Goal: Transaction & Acquisition: Purchase product/service

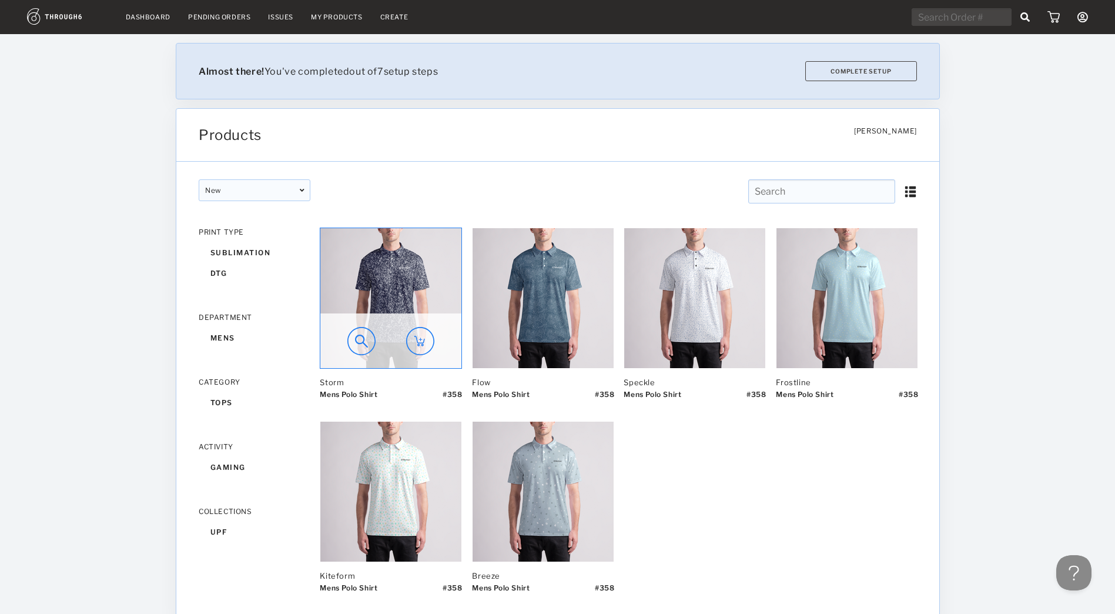
click at [420, 345] on img at bounding box center [420, 341] width 28 height 28
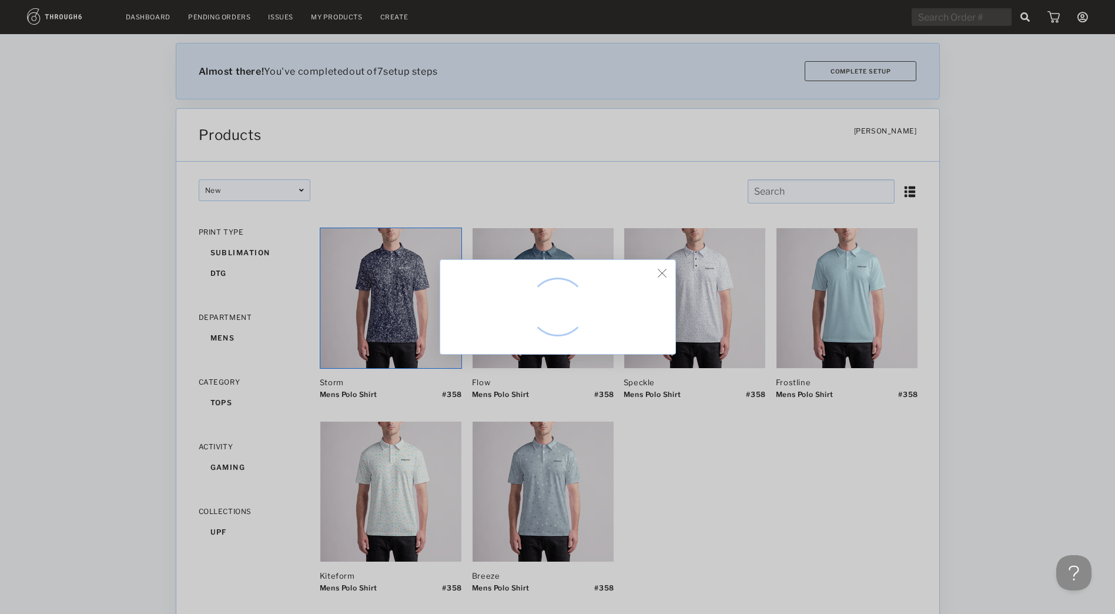
click at [665, 273] on img at bounding box center [662, 273] width 9 height 9
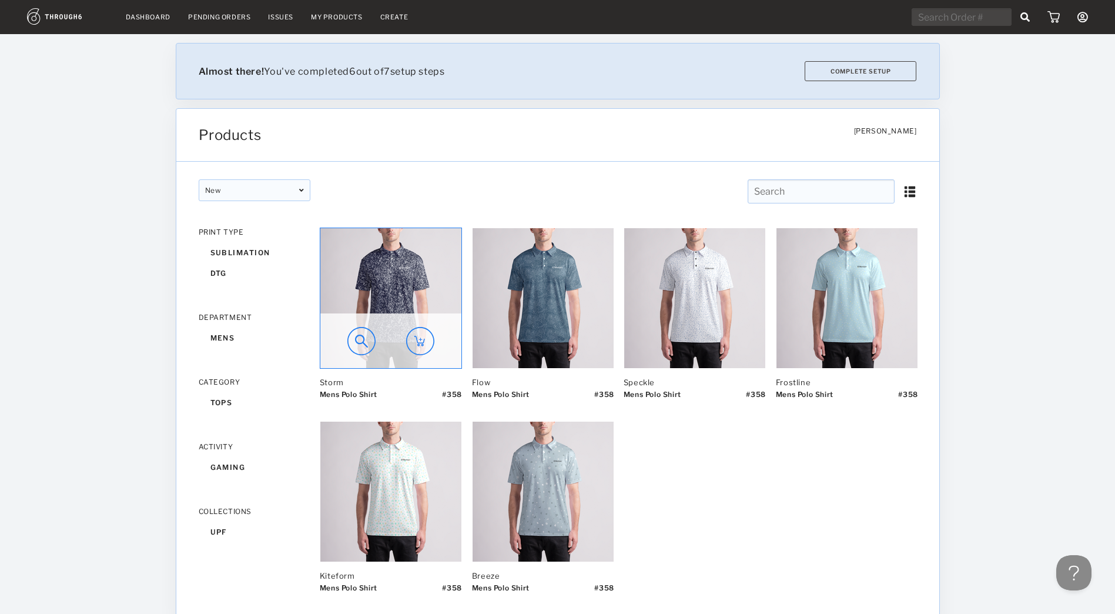
click at [422, 347] on img at bounding box center [420, 341] width 28 height 28
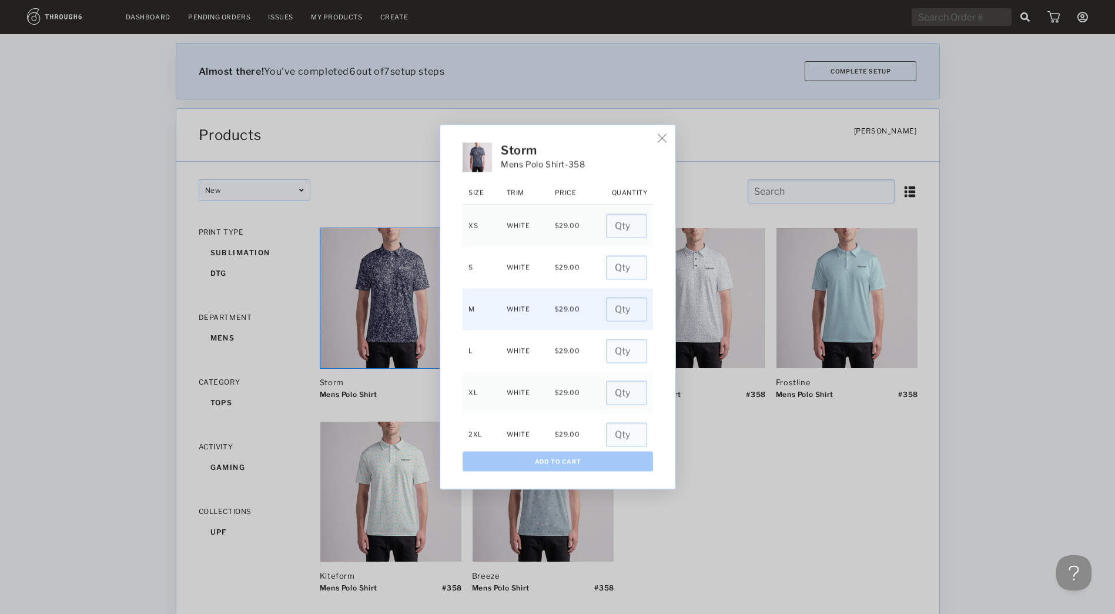
click at [614, 305] on input "number" at bounding box center [626, 309] width 41 height 24
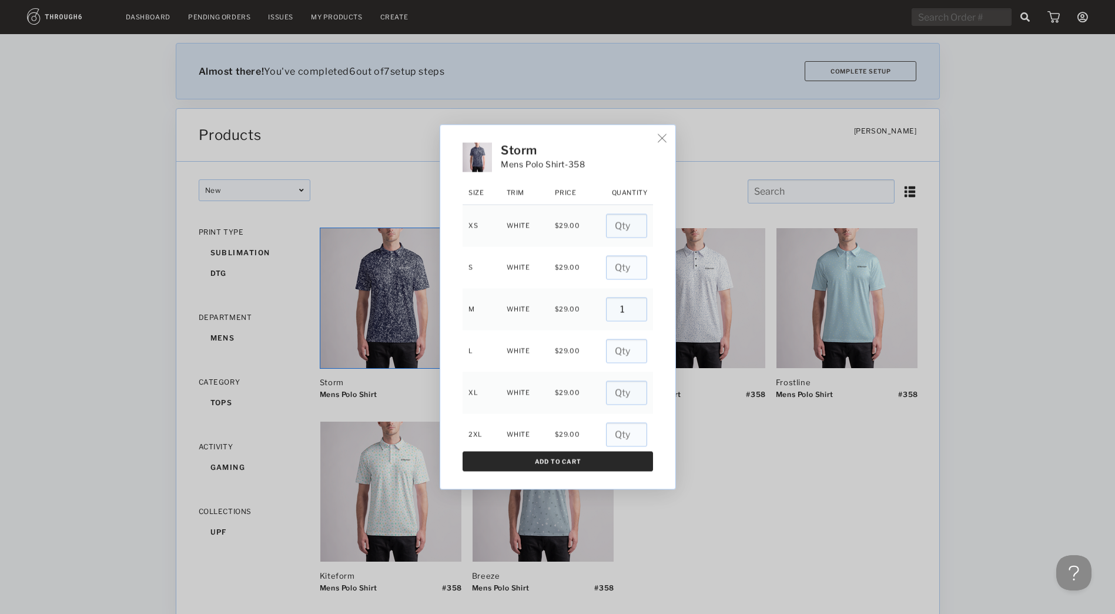
type input "1"
click at [583, 458] on button "Add To Cart" at bounding box center [558, 462] width 190 height 20
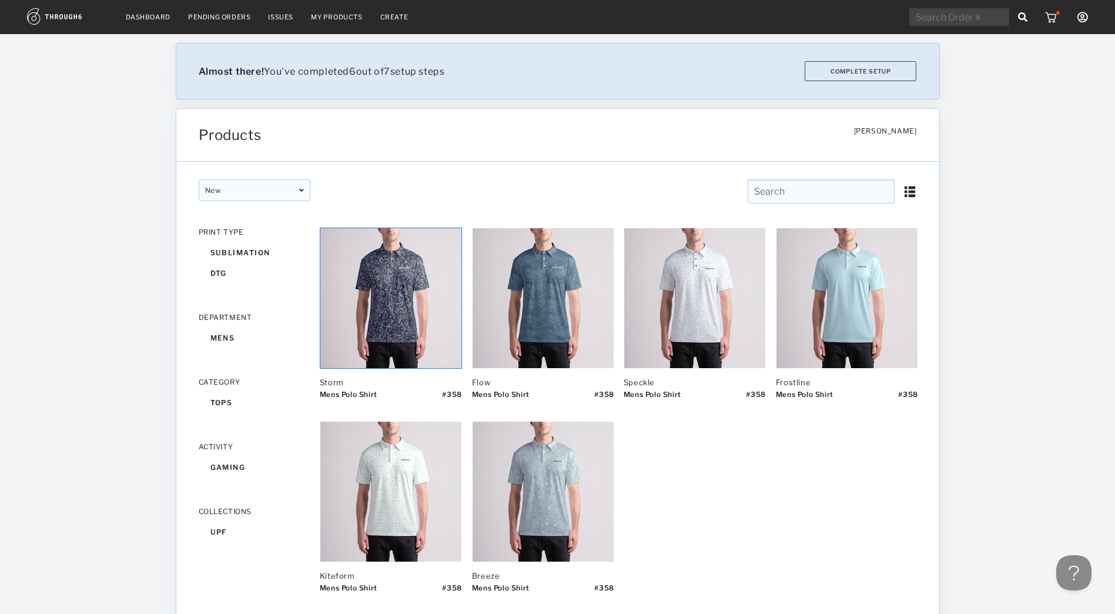
click at [1055, 16] on img at bounding box center [1052, 17] width 15 height 12
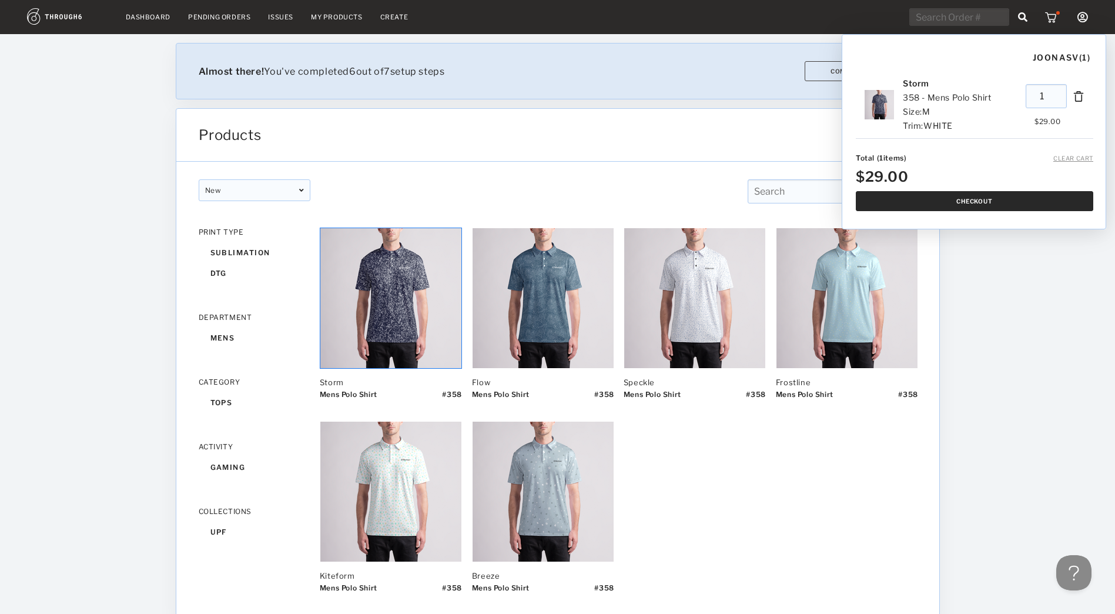
click at [956, 192] on button "Checkout" at bounding box center [975, 201] width 238 height 20
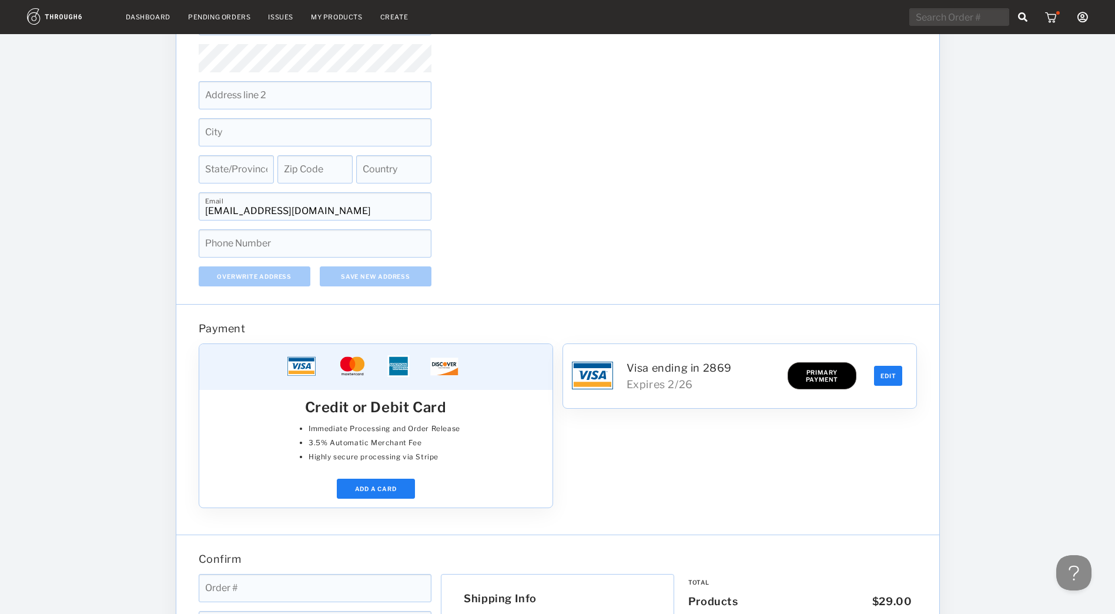
scroll to position [586, 0]
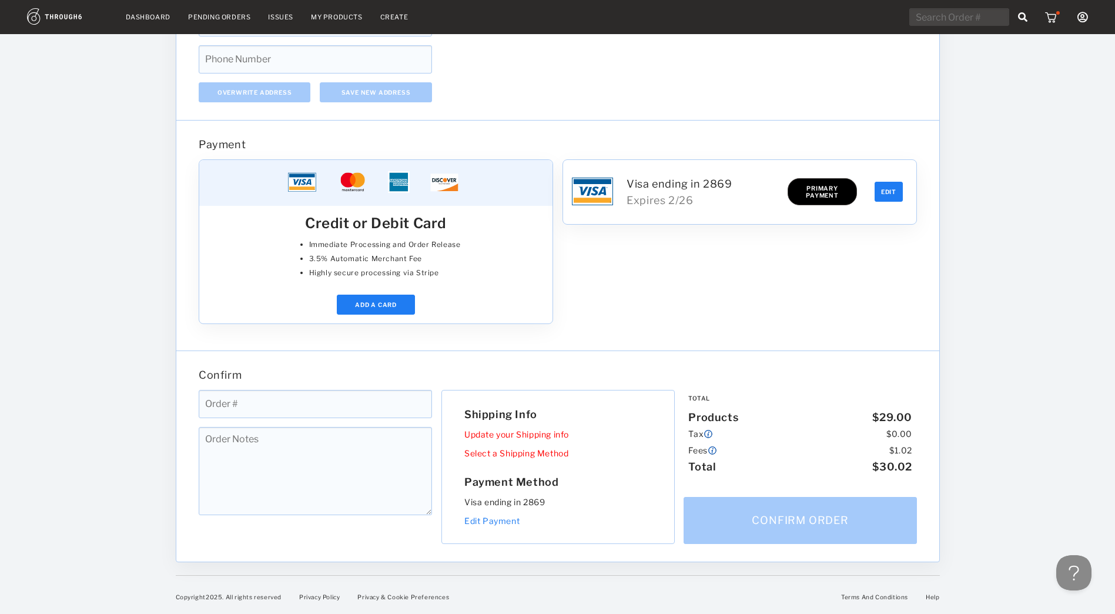
click at [526, 432] on link "Update your Shipping info" at bounding box center [516, 434] width 105 height 10
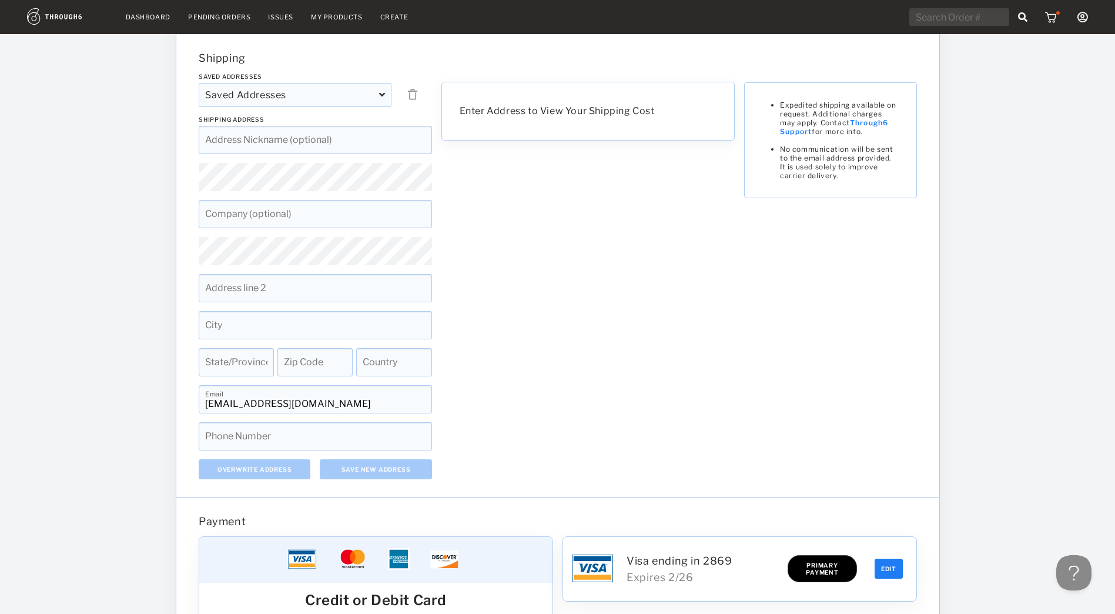
click at [269, 142] on input at bounding box center [315, 140] width 233 height 28
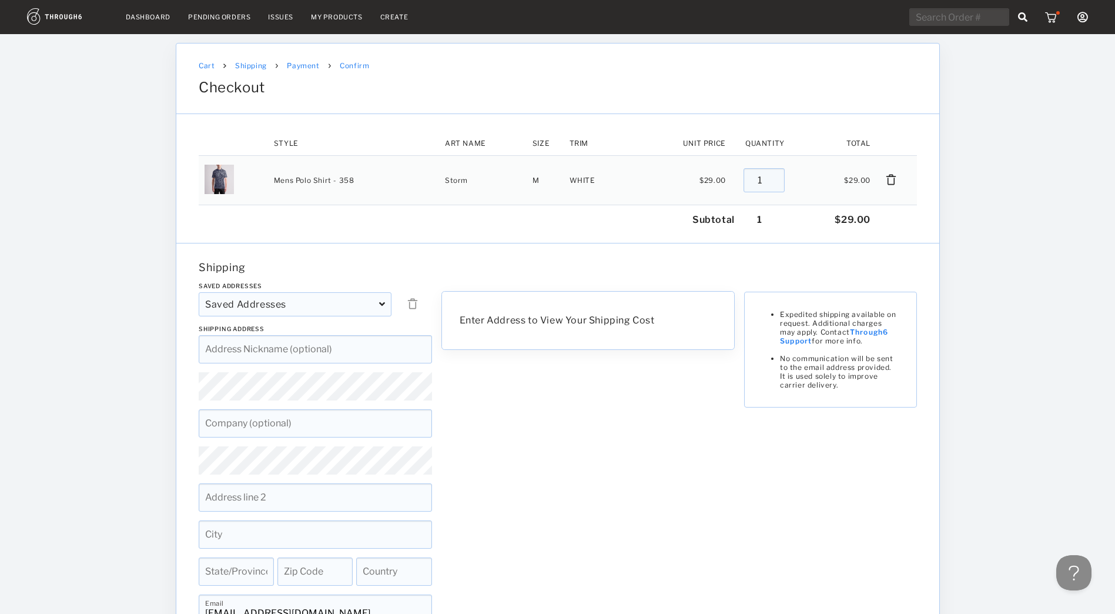
scroll to position [586, 0]
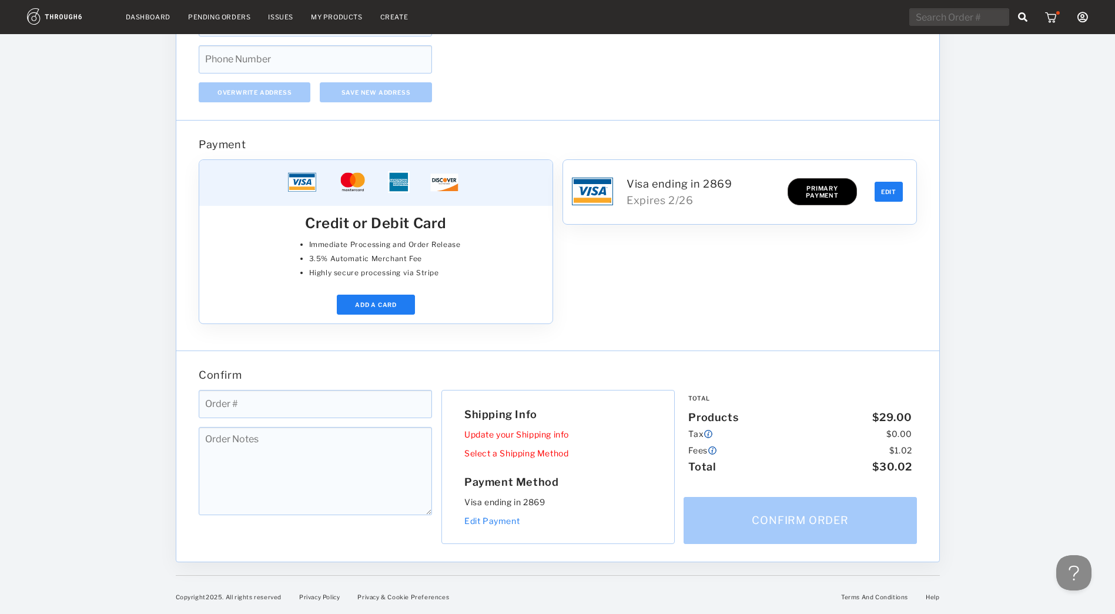
click at [259, 388] on div "Confirm" at bounding box center [558, 379] width 728 height 21
click at [256, 404] on input at bounding box center [315, 404] width 233 height 28
click at [149, 414] on div "Dashboard Pending Orders Issues My Products Create My Account Create New Brand …" at bounding box center [557, 42] width 1115 height 1144
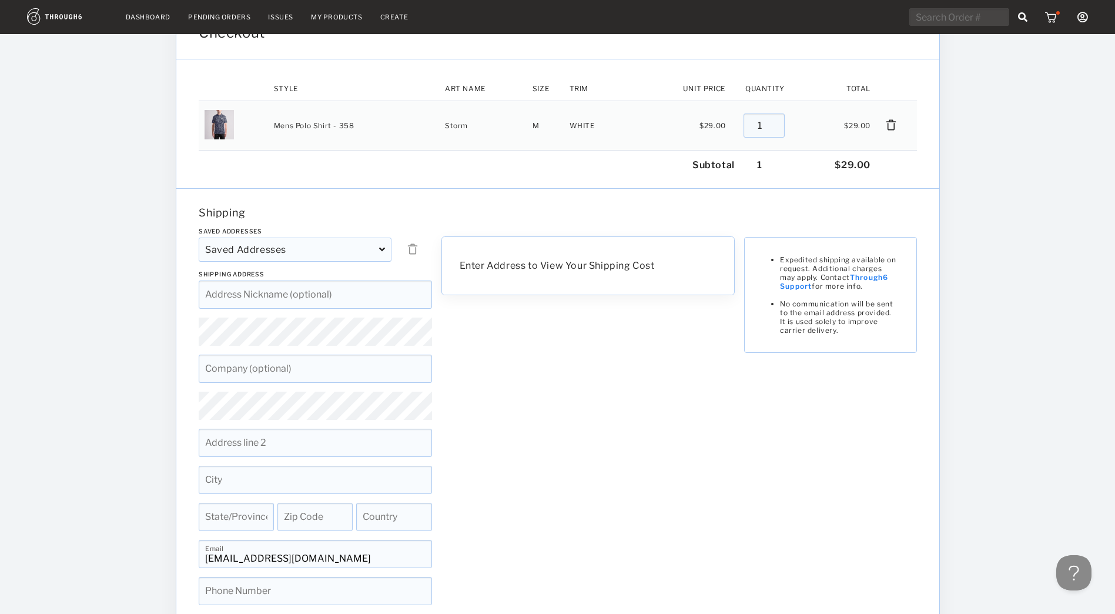
scroll to position [0, 0]
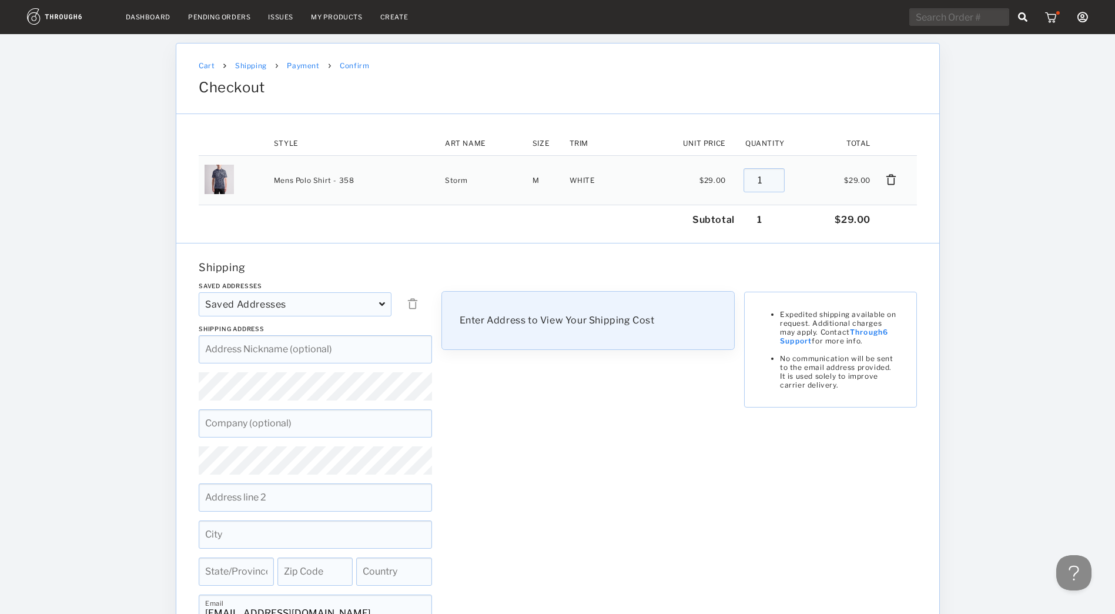
click at [564, 343] on div "Enter Address to View Your Shipping Cost" at bounding box center [588, 320] width 294 height 59
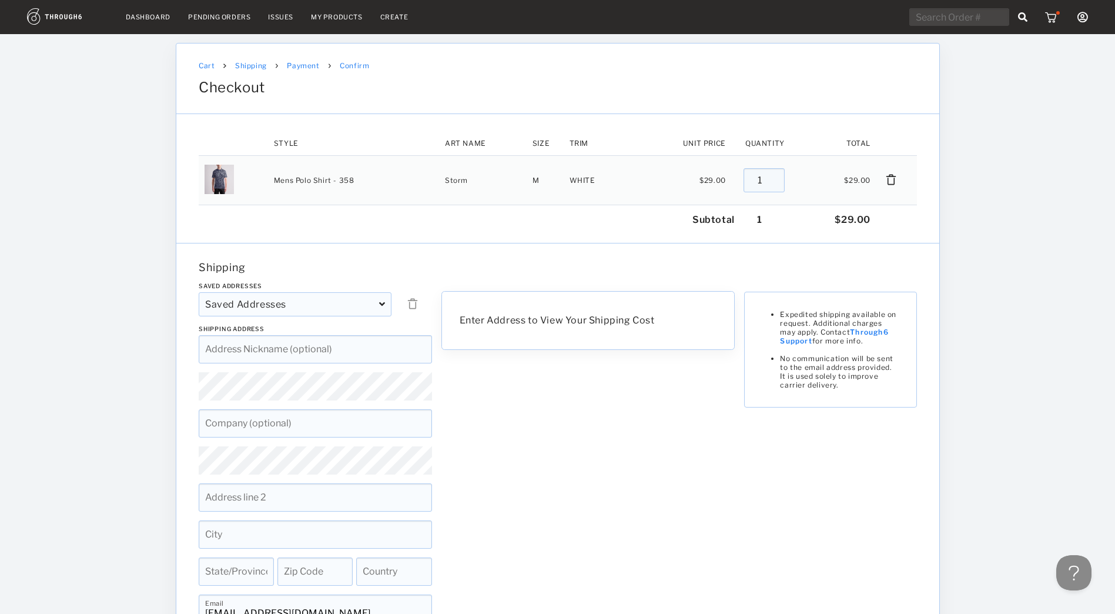
click at [380, 307] on icon at bounding box center [382, 303] width 6 height 9
click at [481, 412] on div "Enter Address to View Your Shipping Cost Expedited shipping available on reques…" at bounding box center [587, 485] width 303 height 406
click at [582, 490] on div "Enter Address to View Your Shipping Cost Expedited shipping available on reques…" at bounding box center [587, 485] width 303 height 406
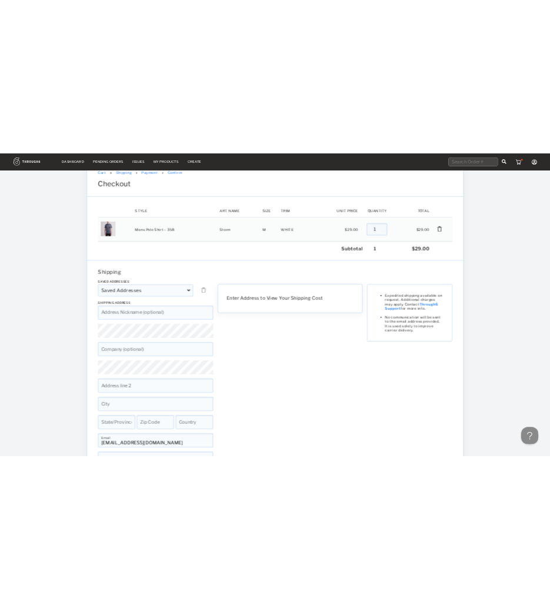
scroll to position [28, 0]
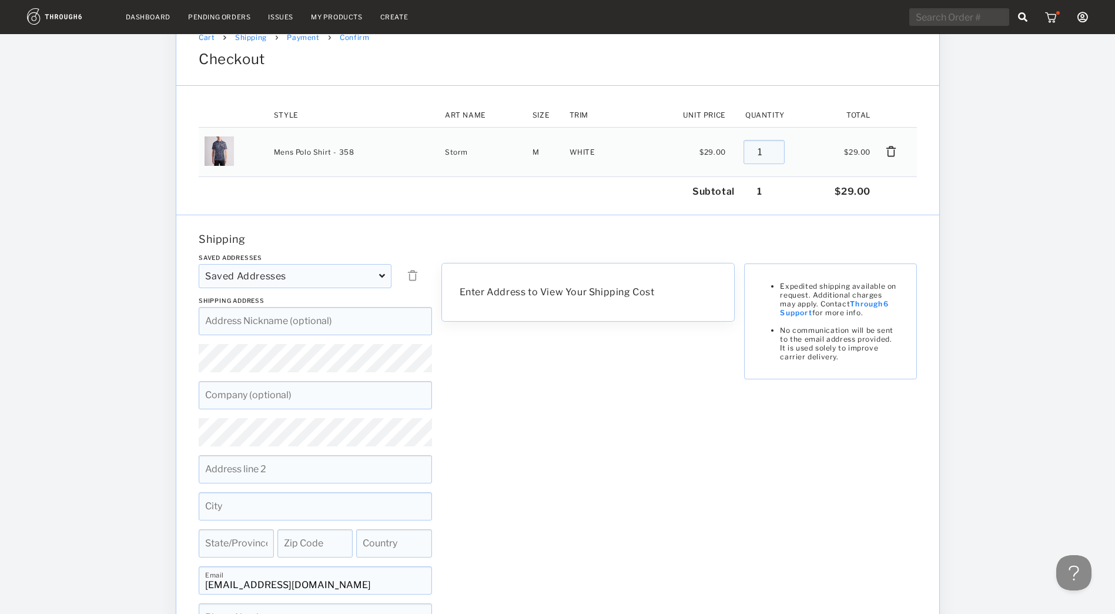
click at [570, 551] on div "Enter Address to View Your Shipping Cost Expedited shipping available on reques…" at bounding box center [587, 457] width 303 height 406
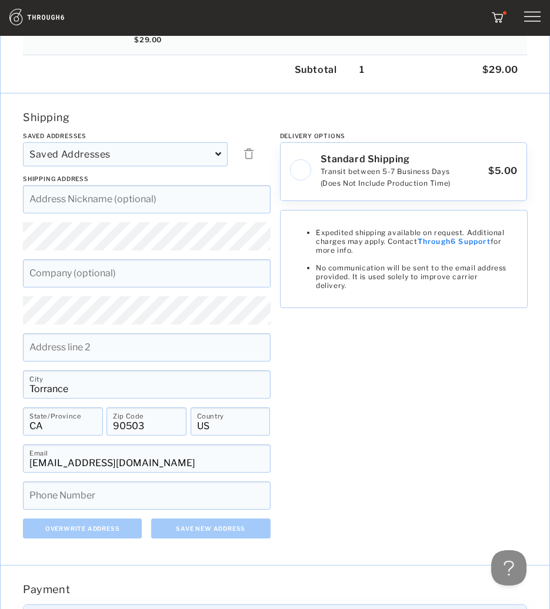
scroll to position [183, 0]
click at [413, 428] on div "Delivery Options Standard Shipping Transit between 5-7 Business Days (Does Not …" at bounding box center [403, 339] width 257 height 415
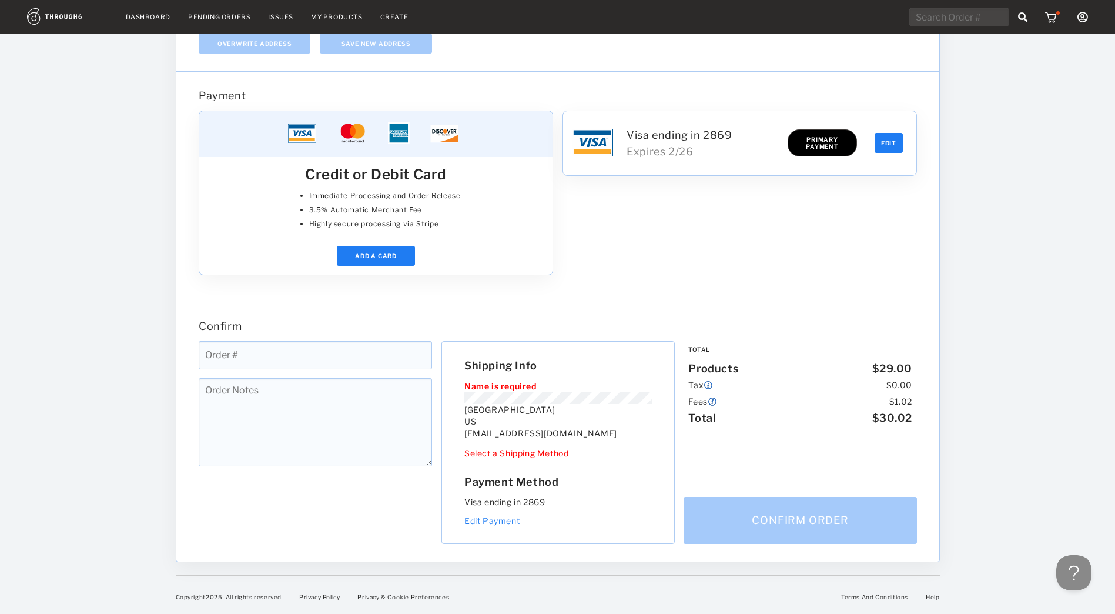
scroll to position [0, 0]
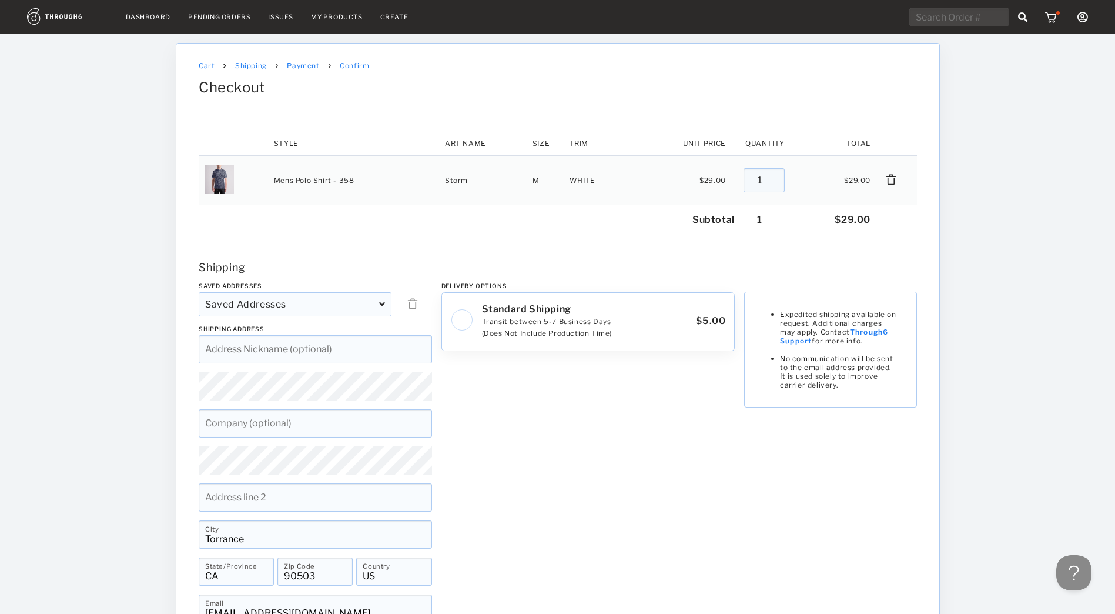
click at [299, 61] on div "Cart Cart Shipping Shipping Payment Payment Confirm Confirm Checkout" at bounding box center [557, 79] width 763 height 71
click at [299, 66] on link "Payment" at bounding box center [303, 65] width 32 height 9
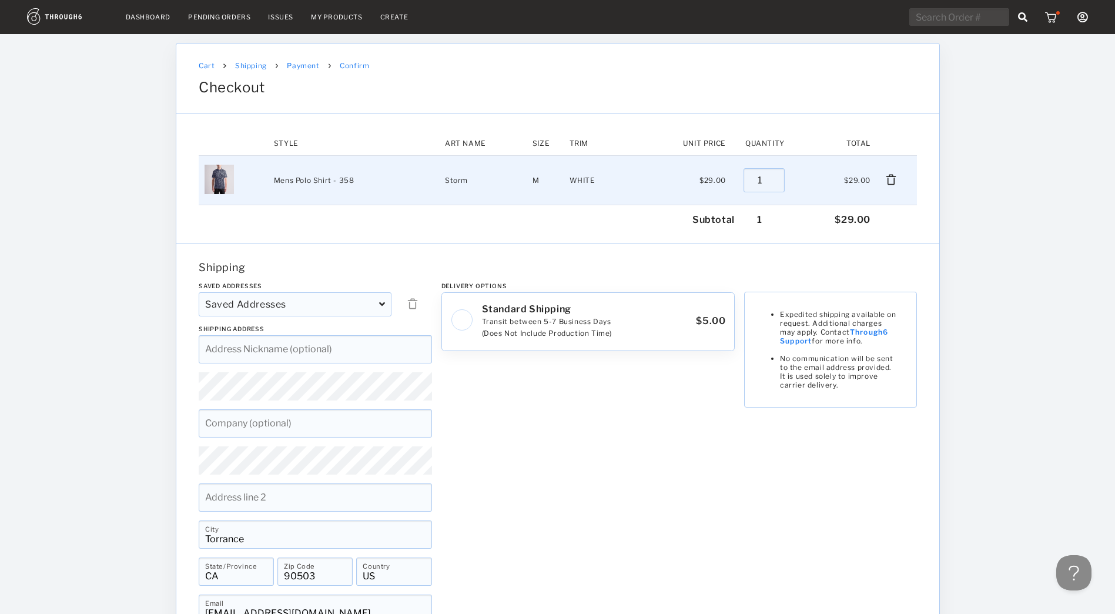
click at [892, 176] on img at bounding box center [891, 179] width 12 height 12
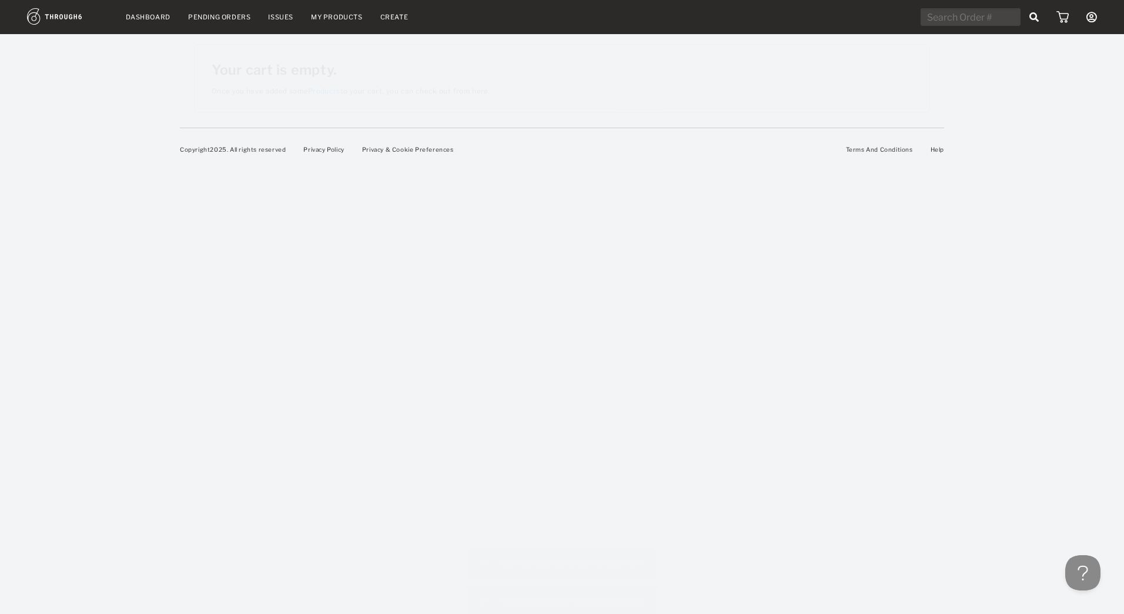
click at [209, 15] on div "Pending Orders" at bounding box center [219, 17] width 62 height 8
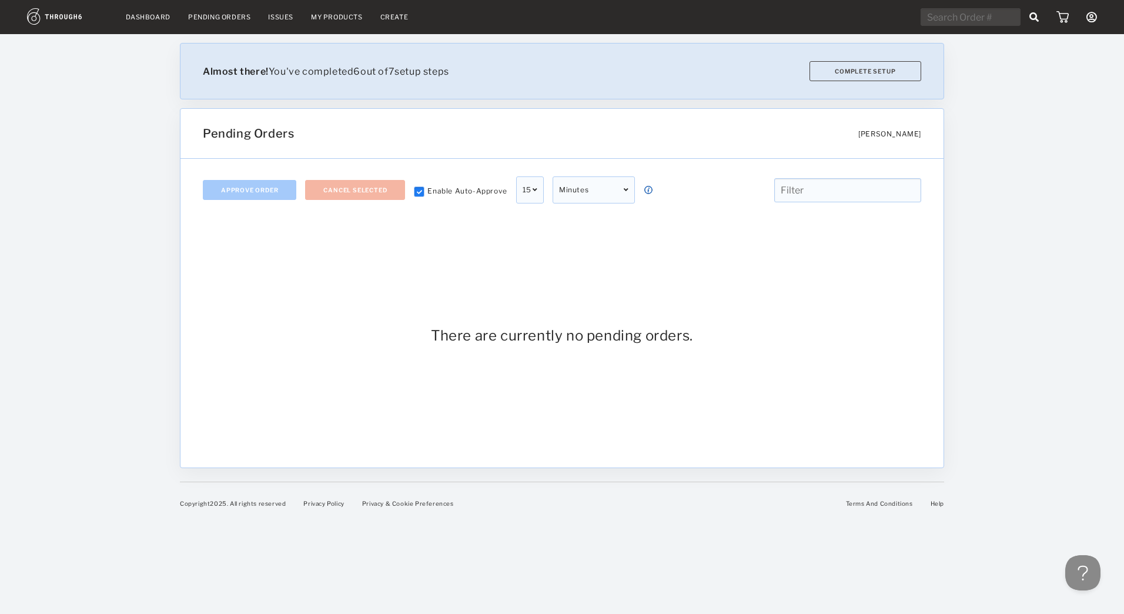
click at [327, 20] on link "My Products" at bounding box center [337, 17] width 52 height 8
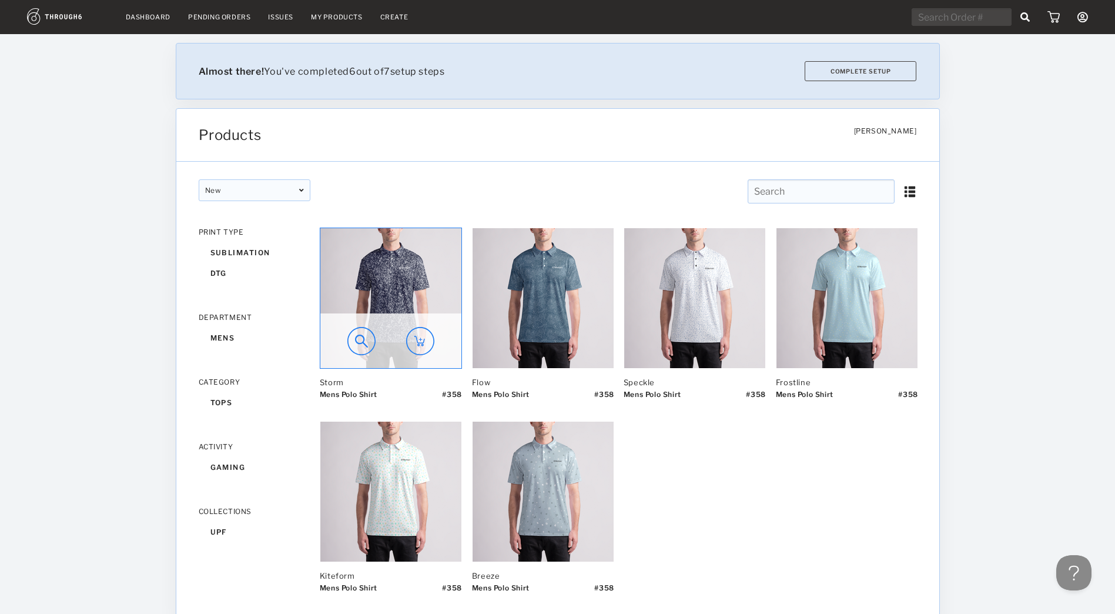
click at [422, 285] on img at bounding box center [390, 298] width 141 height 140
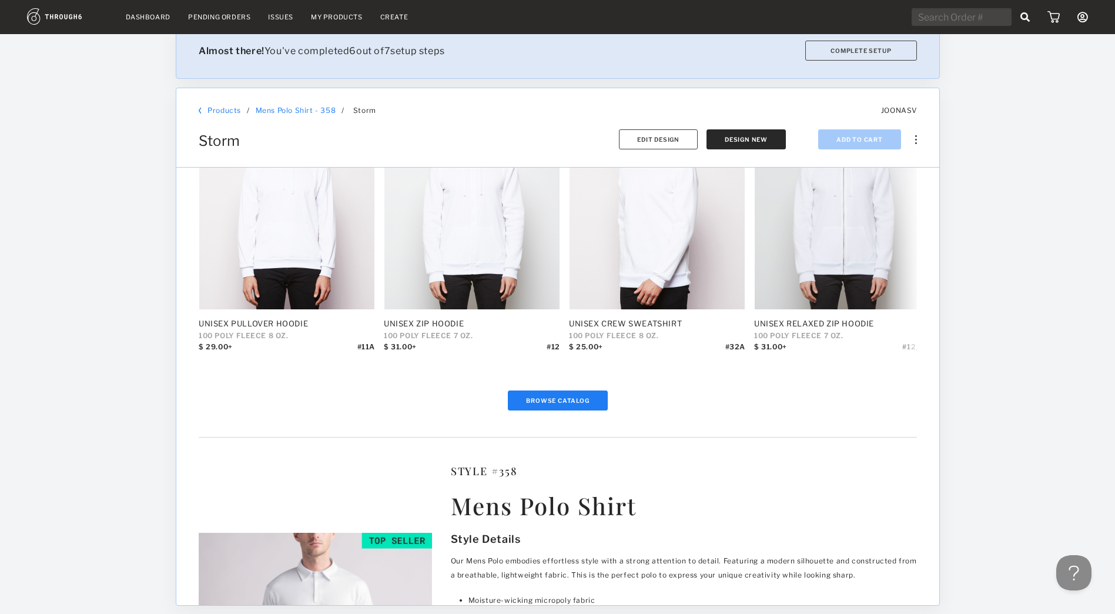
scroll to position [875, 0]
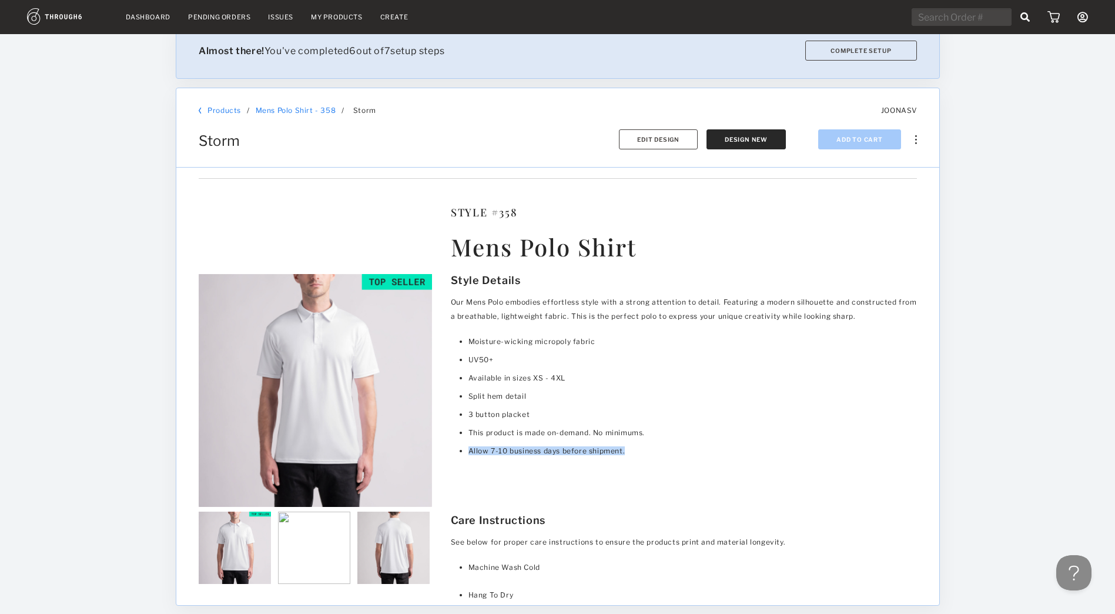
drag, startPoint x: 620, startPoint y: 449, endPoint x: 469, endPoint y: 452, distance: 151.7
click at [469, 452] on li "Allow 7-10 business days before shipment." at bounding box center [692, 451] width 449 height 18
copy li "Allow 7-10 business days before shipment."
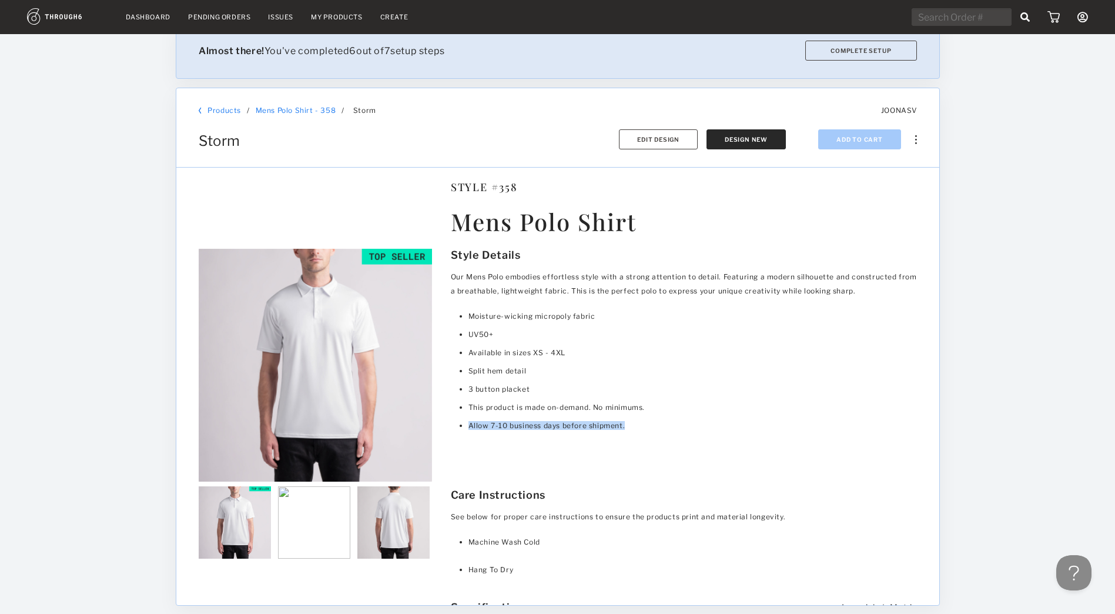
scroll to position [902, 0]
click at [656, 370] on li "Split hem detail" at bounding box center [692, 369] width 449 height 18
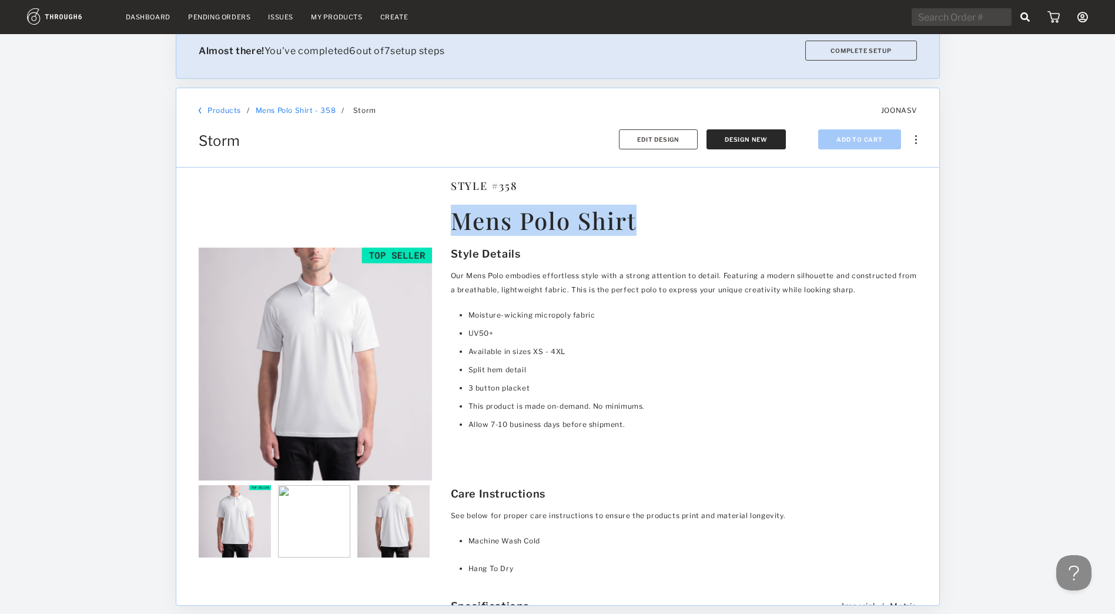
drag, startPoint x: 643, startPoint y: 220, endPoint x: 444, endPoint y: 225, distance: 198.8
click at [444, 225] on div "Style # 358 Mens Polo Shirt" at bounding box center [678, 213] width 485 height 69
copy h1 "Mens Polo Shirt"
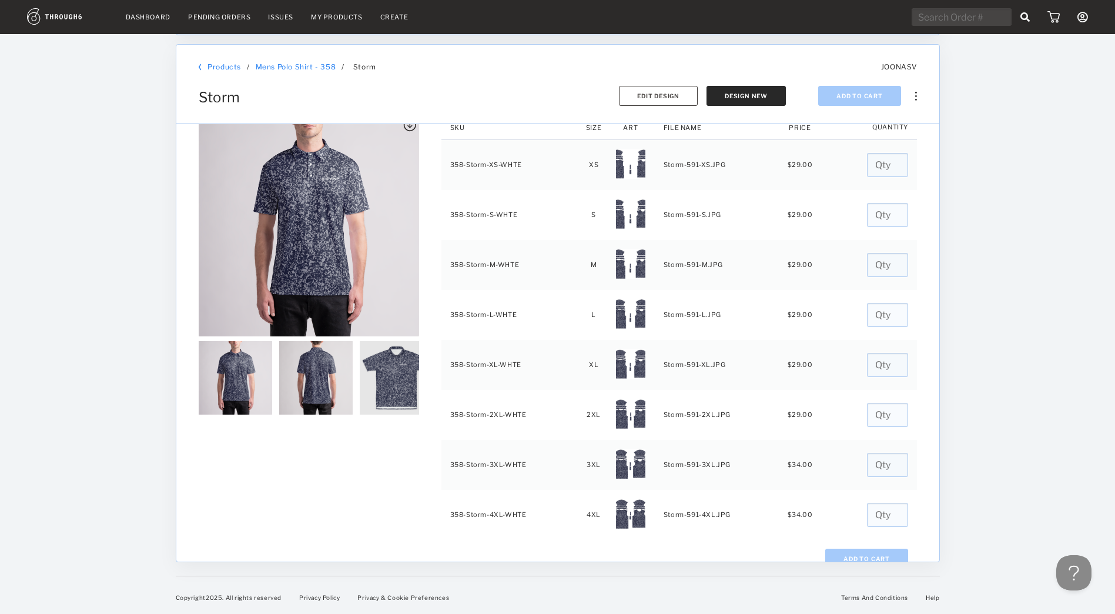
scroll to position [0, 0]
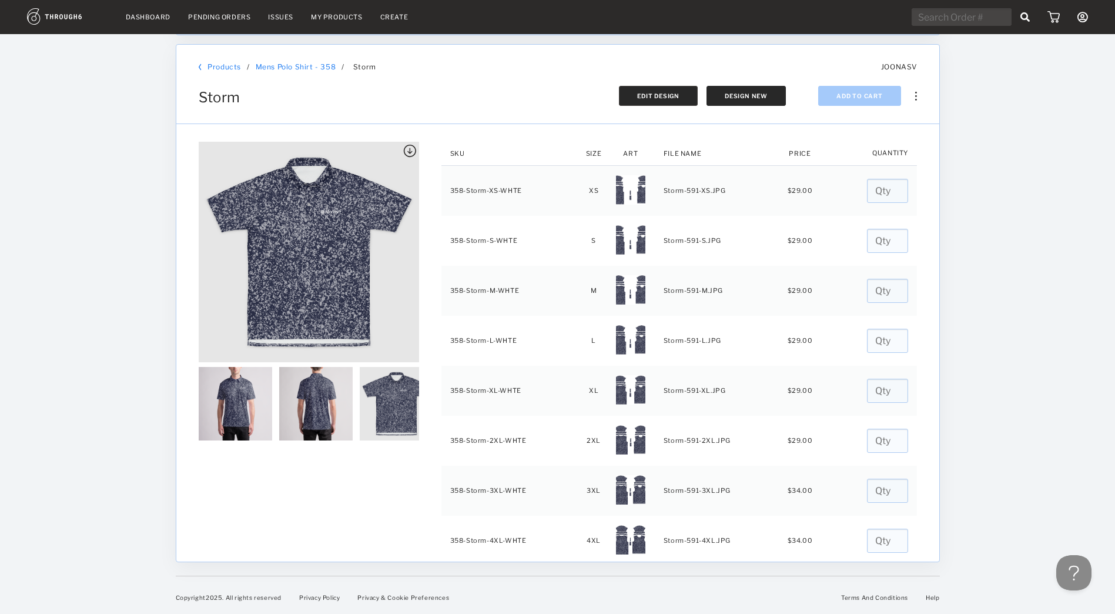
click at [677, 92] on span "Edit Design" at bounding box center [658, 95] width 42 height 7
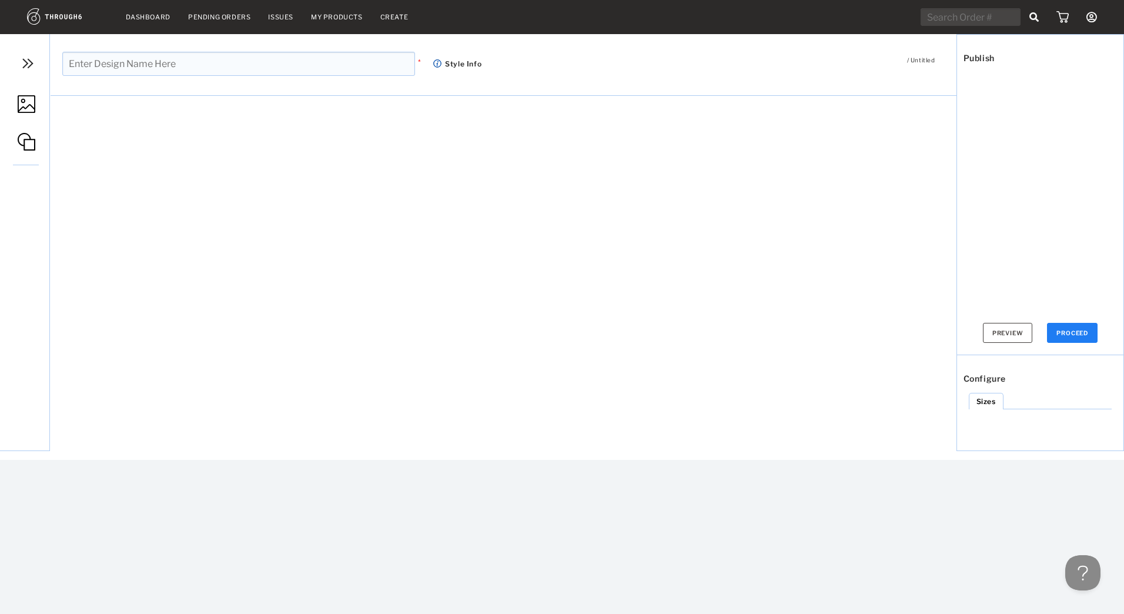
type input "Storm"
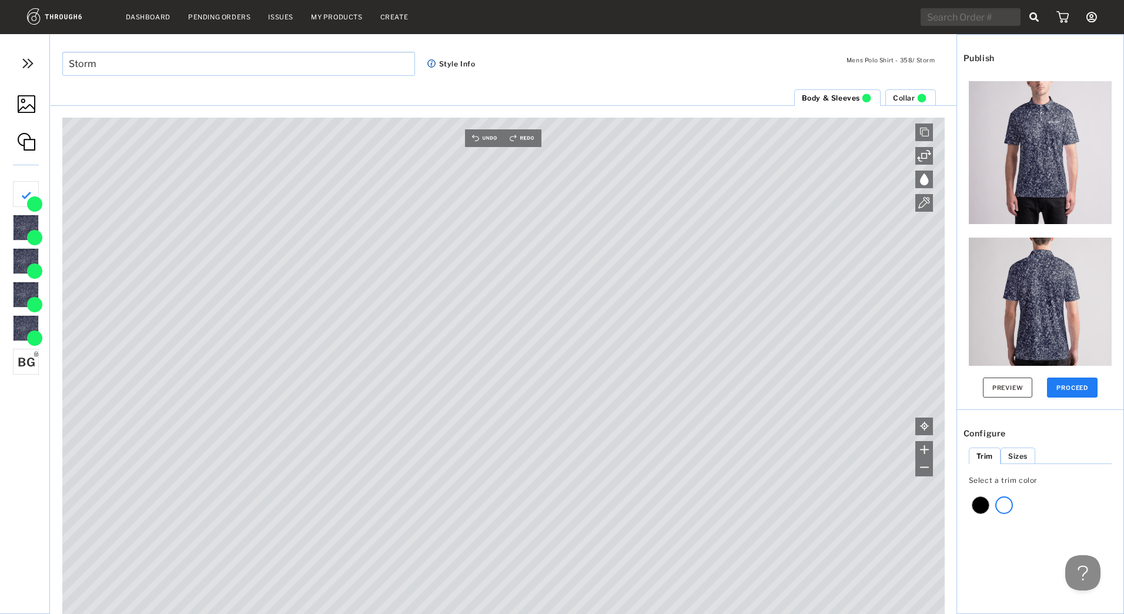
click at [450, 65] on span "Style Info" at bounding box center [457, 63] width 36 height 9
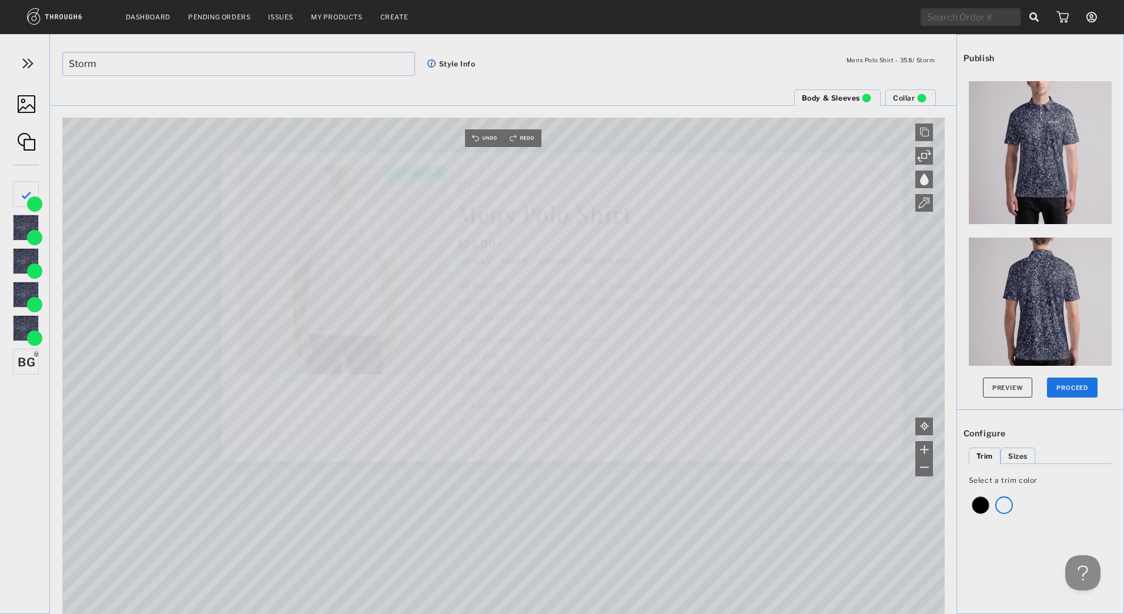
click at [885, 171] on img at bounding box center [881, 174] width 17 height 18
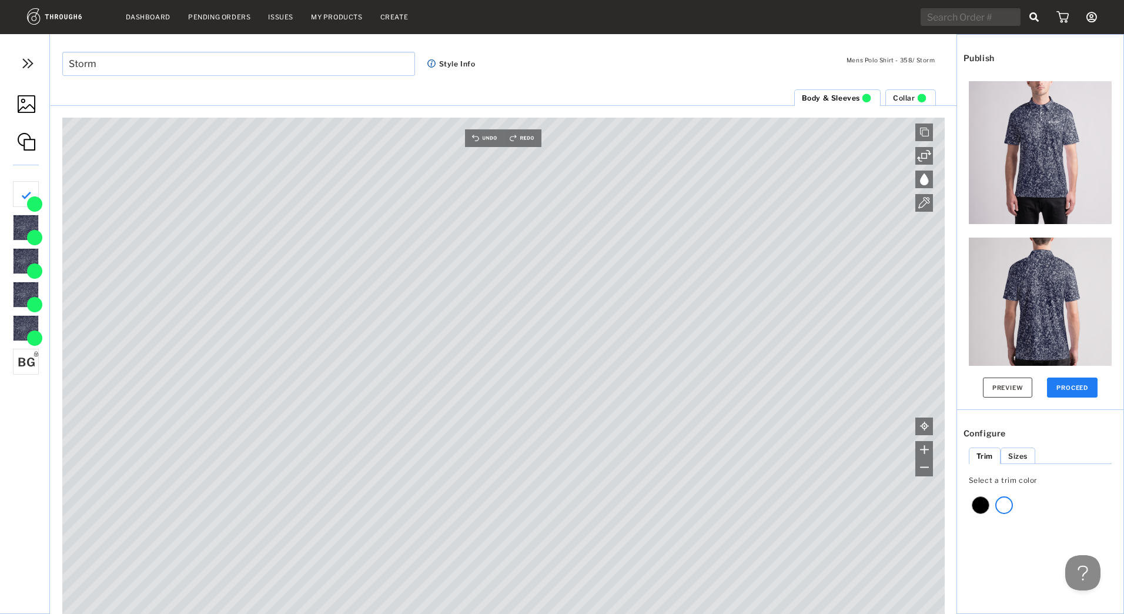
click at [1016, 452] on div "Sizes" at bounding box center [1017, 456] width 19 height 9
click at [992, 456] on li "Trim" at bounding box center [985, 455] width 32 height 16
click at [30, 63] on img at bounding box center [28, 64] width 18 height 18
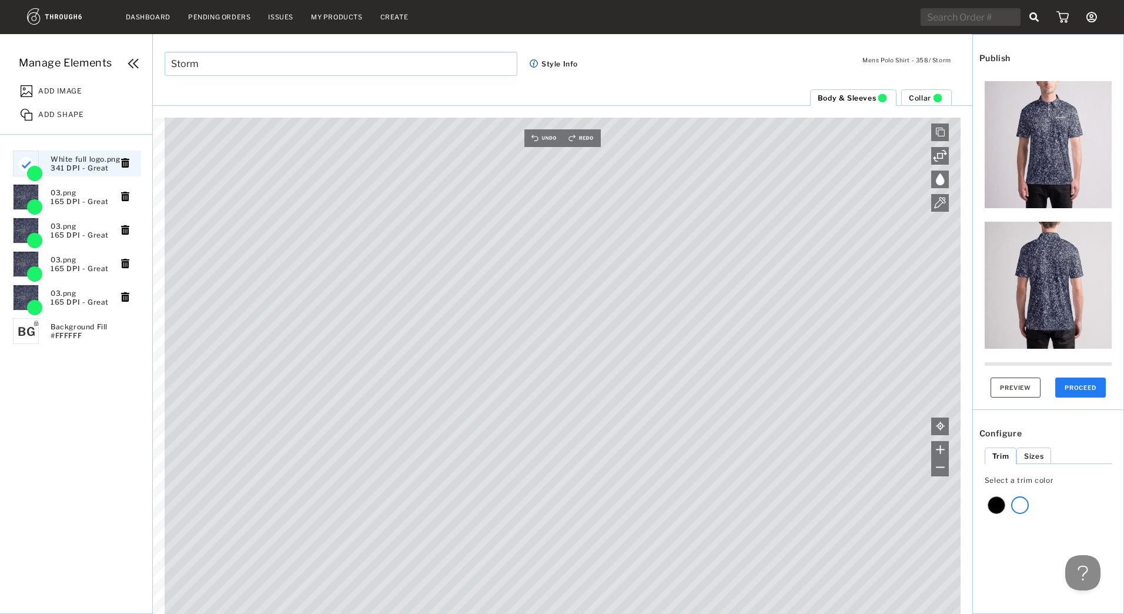
click at [80, 82] on div "ADD IMAGE" at bounding box center [84, 90] width 138 height 24
click at [73, 85] on span "ADD IMAGE" at bounding box center [60, 89] width 44 height 12
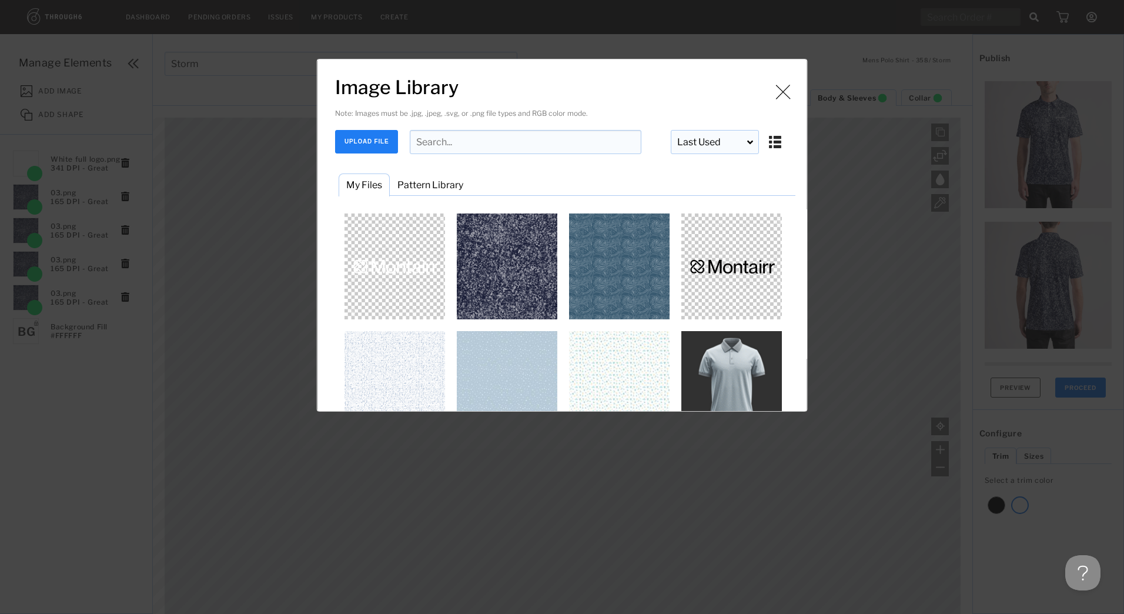
click at [777, 87] on img "Image Library" at bounding box center [783, 92] width 18 height 18
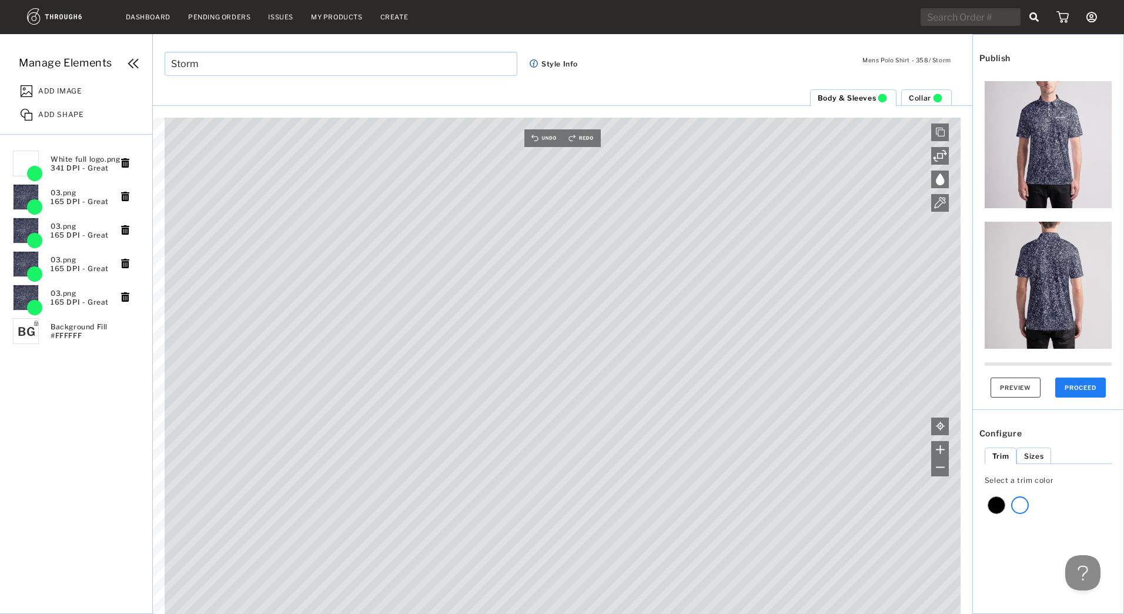
click at [39, 16] on img at bounding box center [67, 16] width 81 height 16
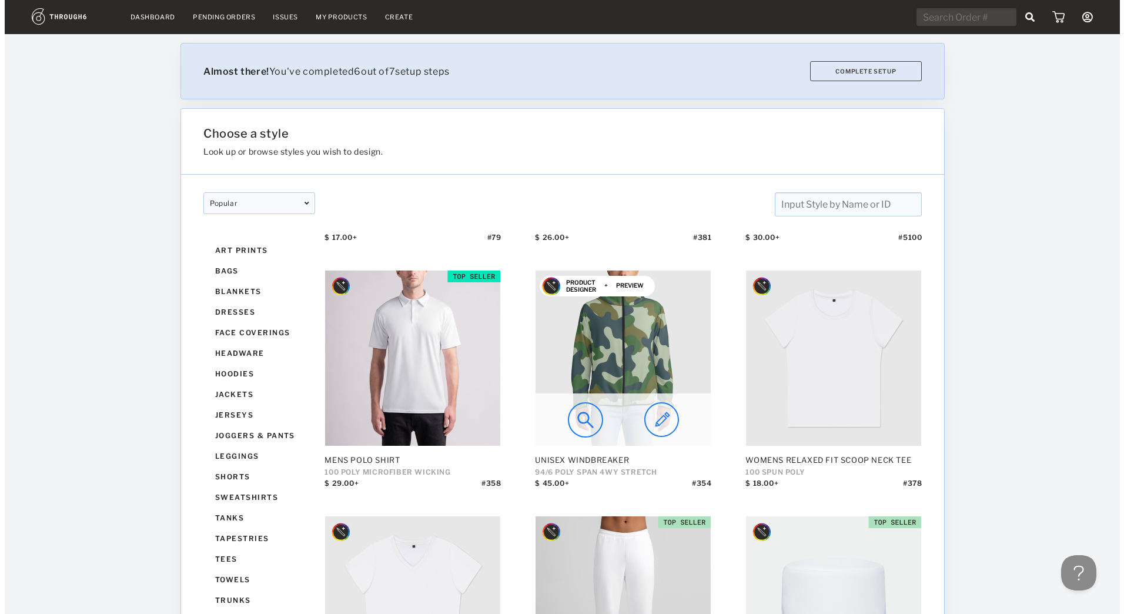
scroll to position [1088, 0]
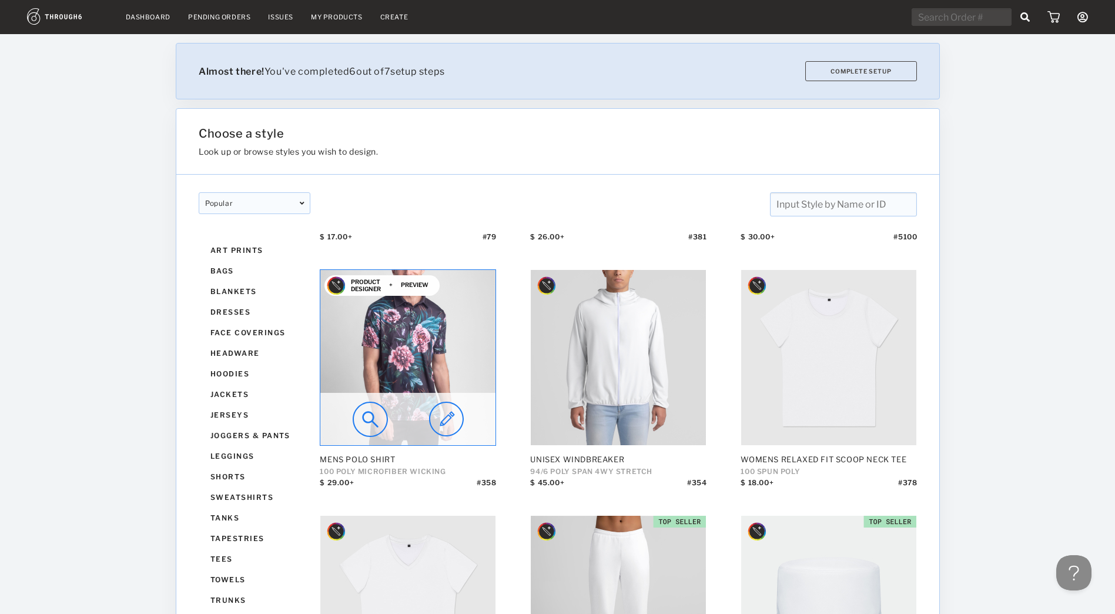
click at [401, 373] on img at bounding box center [407, 357] width 175 height 175
click at [387, 340] on img at bounding box center [407, 357] width 175 height 175
click at [380, 414] on img at bounding box center [370, 419] width 35 height 35
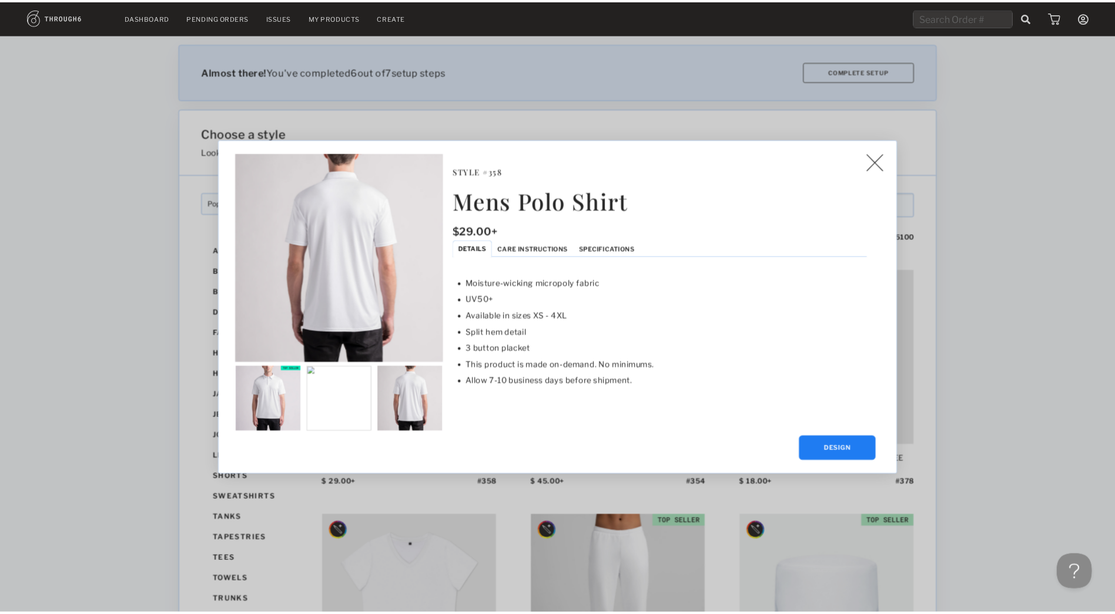
scroll to position [0, 0]
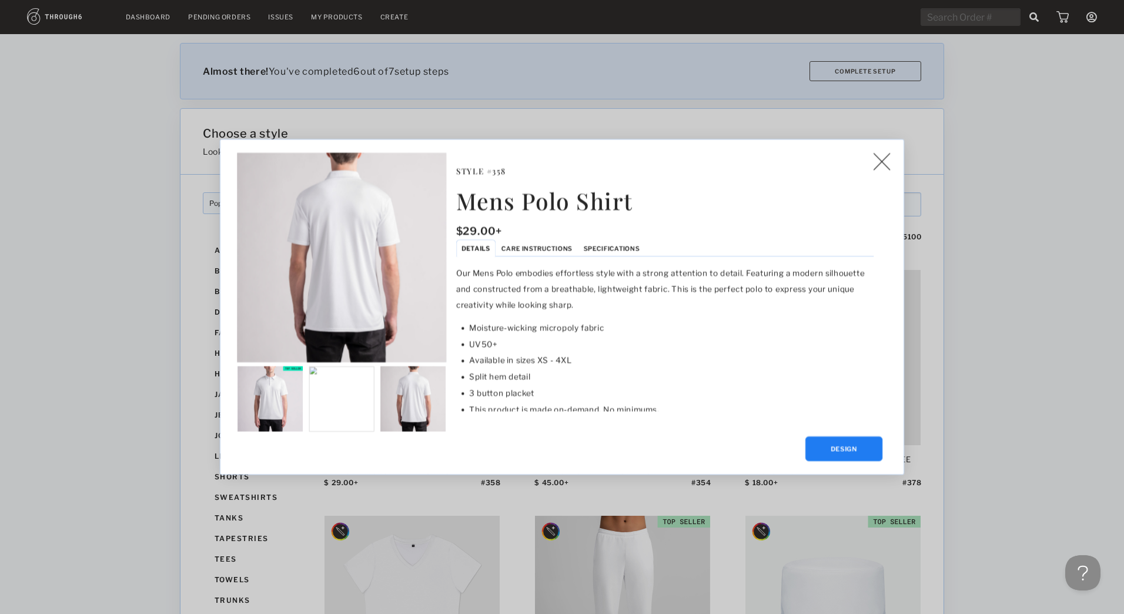
click at [595, 245] on span "Specifications" at bounding box center [612, 249] width 56 height 8
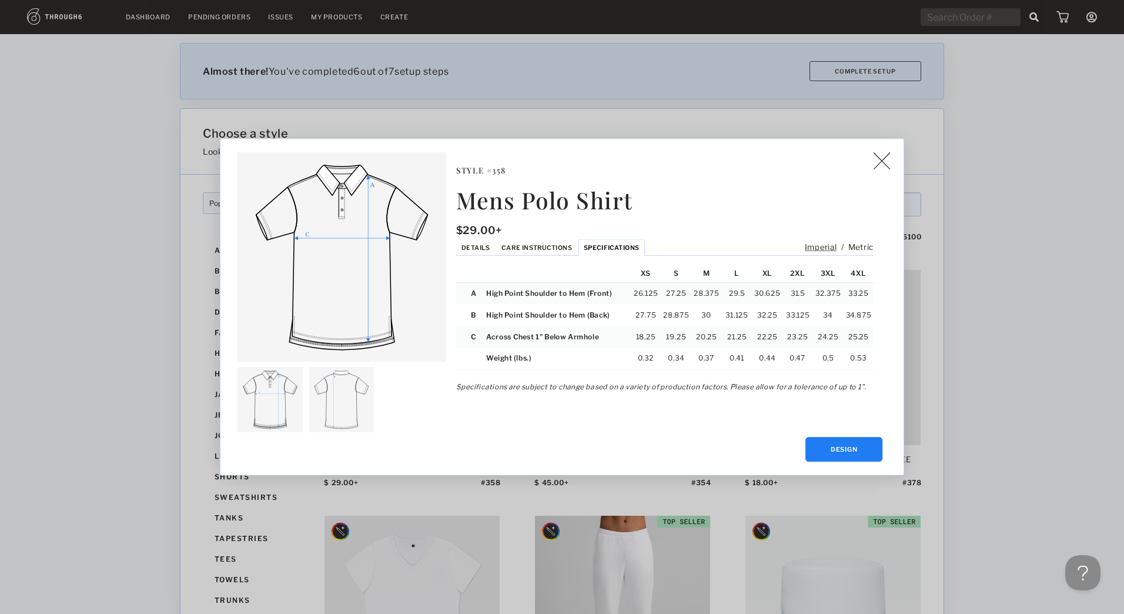
click at [563, 250] on span "Care Instructions" at bounding box center [537, 248] width 71 height 8
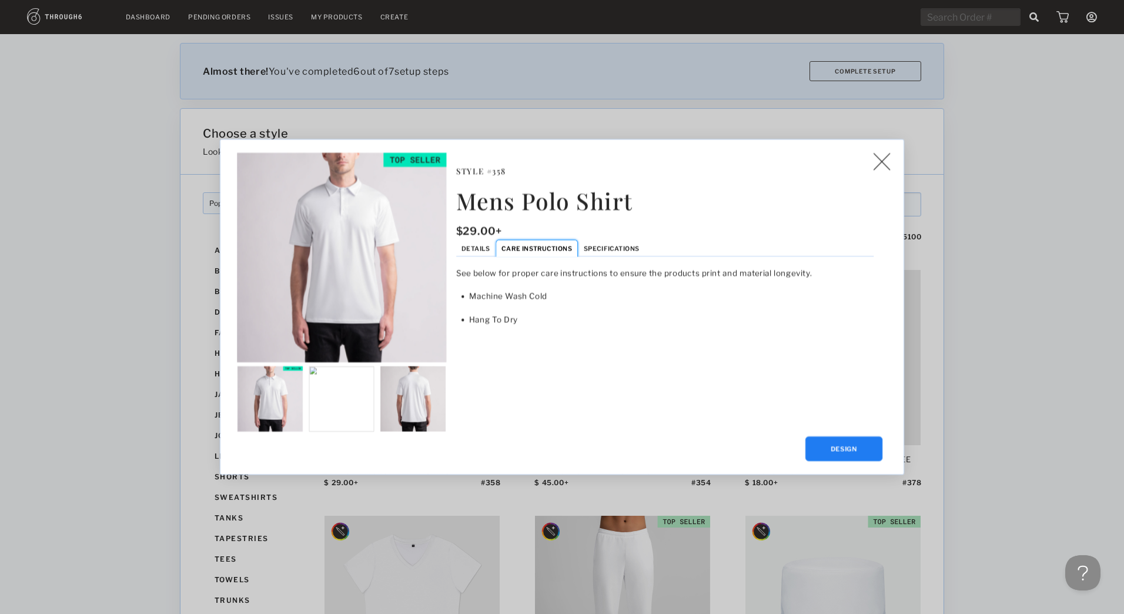
click at [510, 245] on span "Care Instructions" at bounding box center [537, 249] width 71 height 8
click at [497, 249] on li "Care Instructions" at bounding box center [537, 248] width 82 height 17
click at [489, 249] on span "Details" at bounding box center [476, 249] width 28 height 8
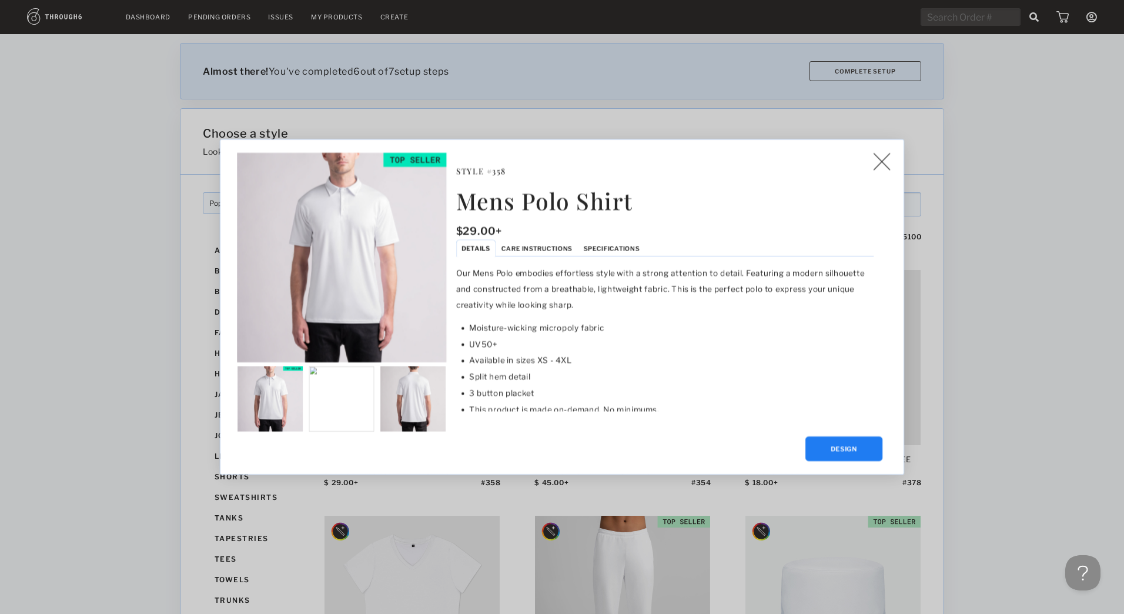
click at [161, 189] on div "Mens Polo Shirt $ 29.00+ Style # 358 Style # 358 Mens Polo Shirt $ 29.00+ Detai…" at bounding box center [562, 307] width 1124 height 614
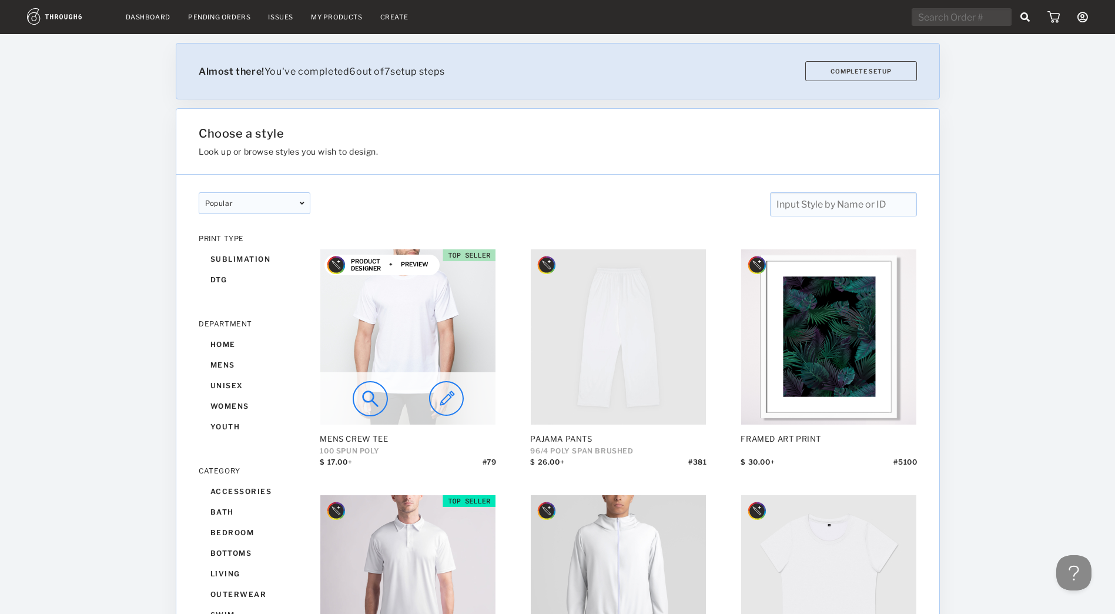
scroll to position [1189, 0]
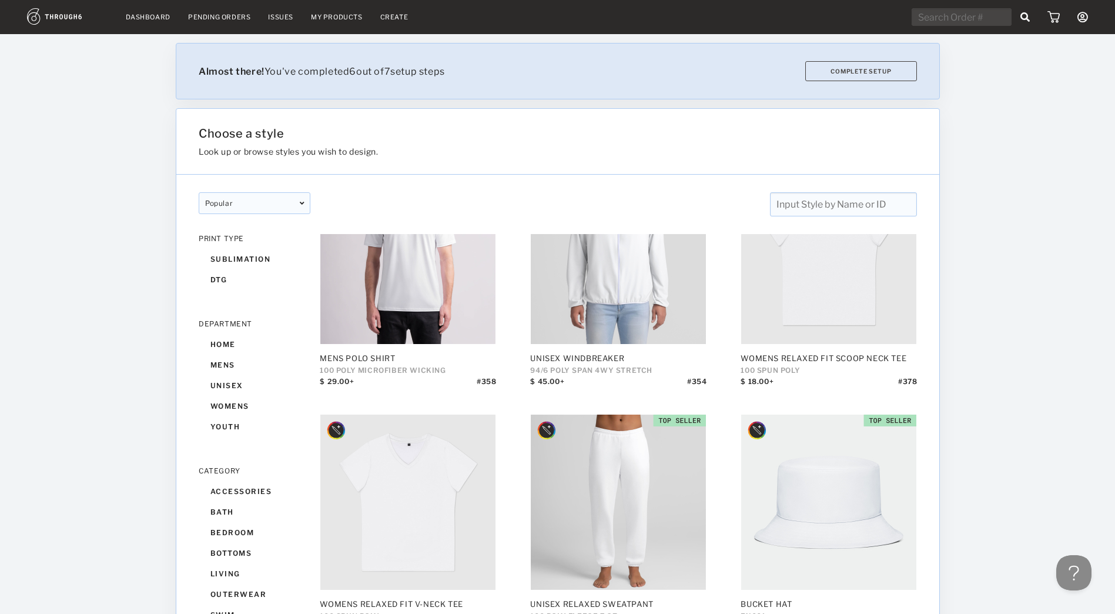
click at [94, 353] on div at bounding box center [88, 324] width 176 height 580
